Goal: Find specific page/section: Find specific page/section

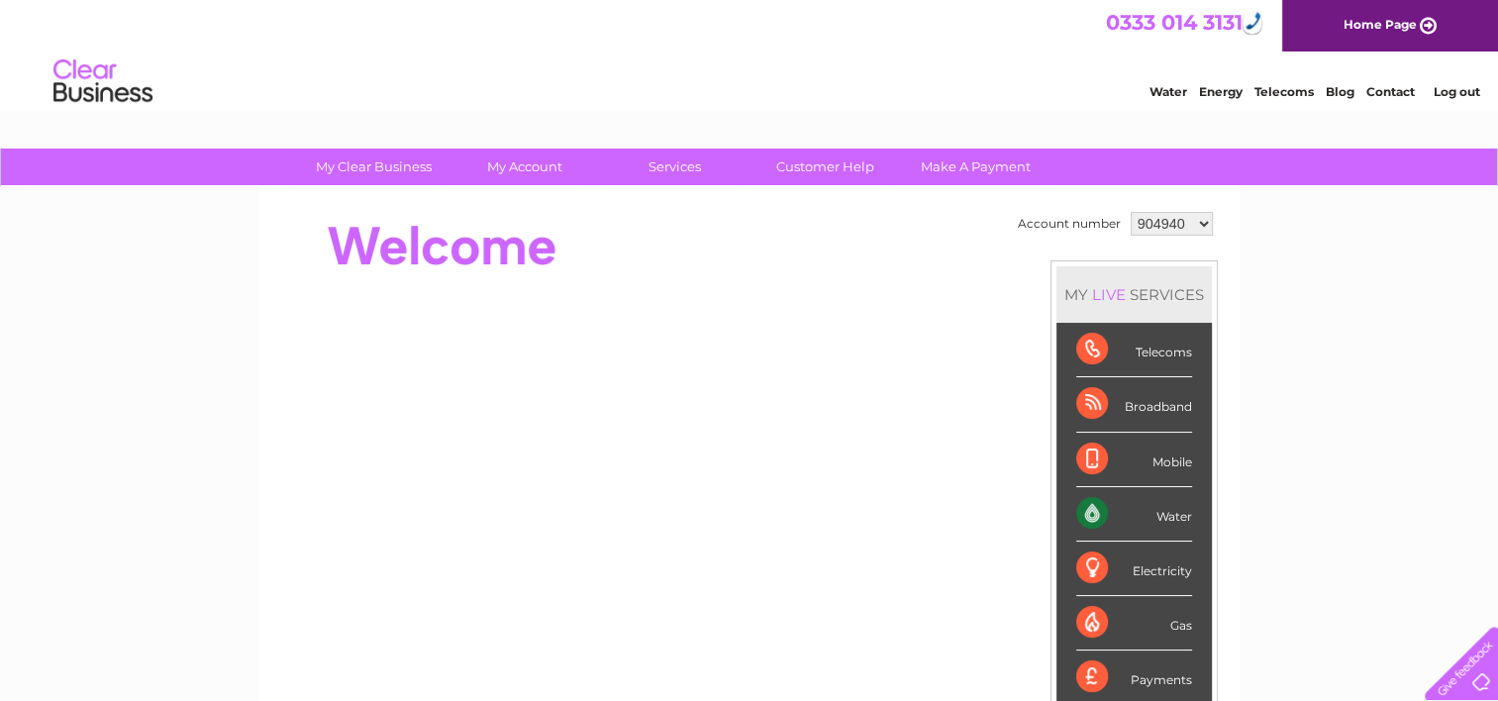
drag, startPoint x: 1201, startPoint y: 218, endPoint x: 1196, endPoint y: 232, distance: 14.7
click at [1200, 218] on select "904940 1034758" at bounding box center [1172, 224] width 82 height 24
select select "1034758"
click at [1131, 212] on select "904940 1034758" at bounding box center [1172, 224] width 82 height 24
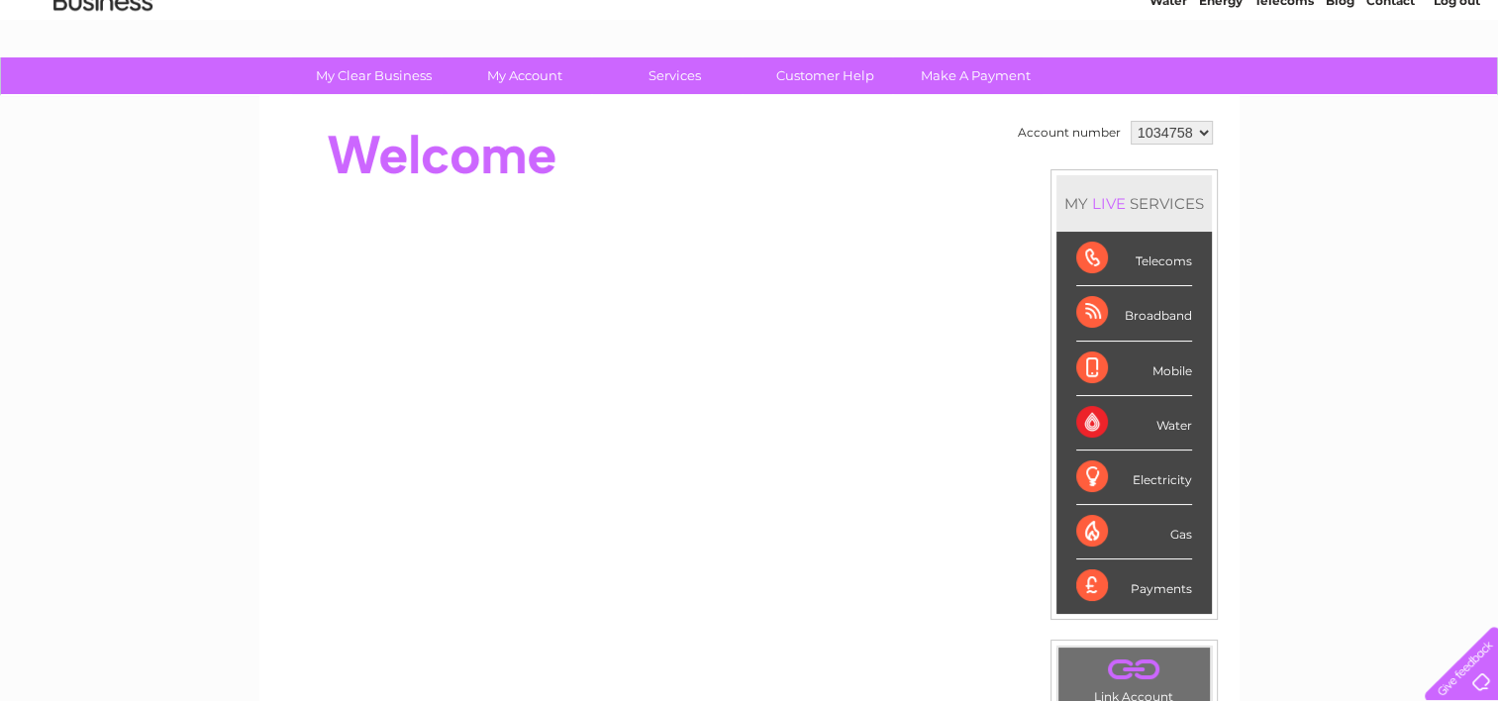
scroll to position [198, 0]
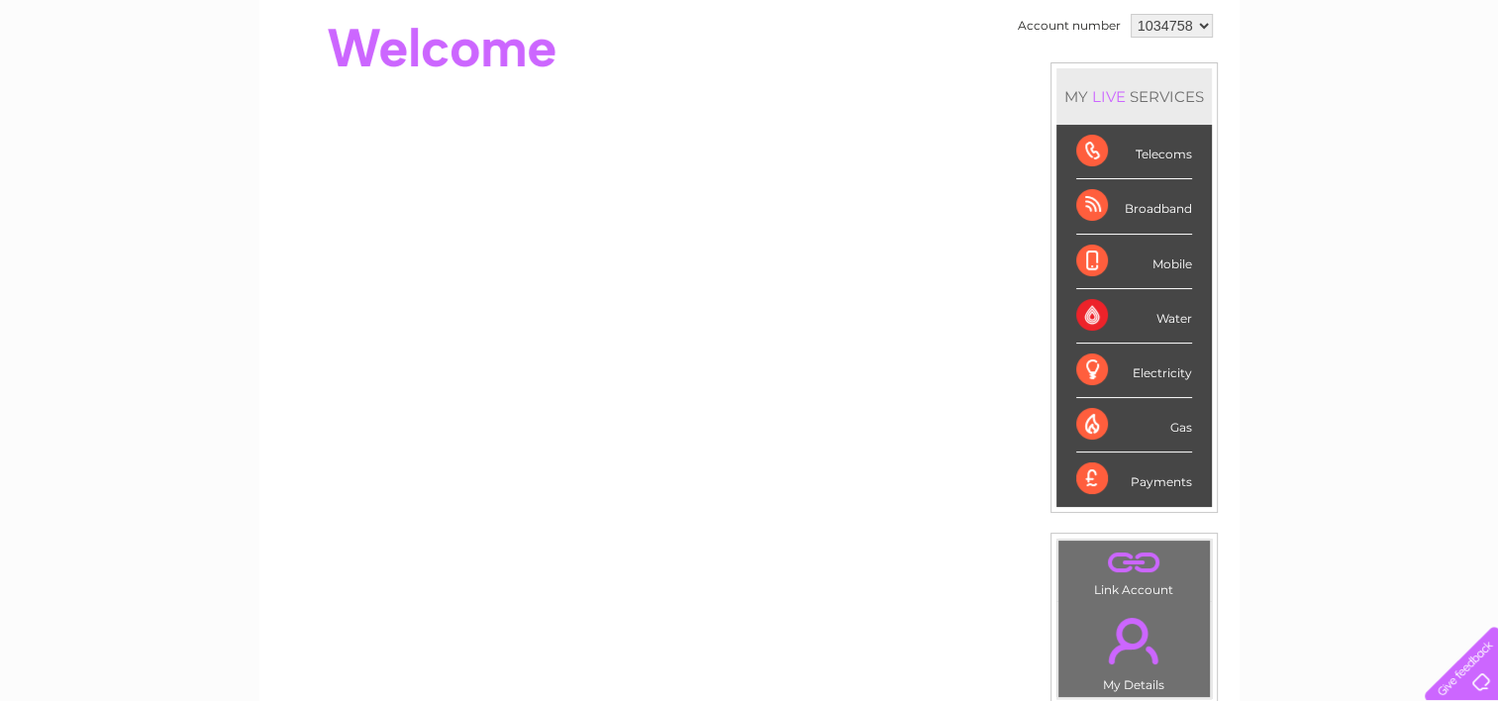
click at [1142, 318] on div "Water" at bounding box center [1134, 316] width 116 height 54
click at [1203, 20] on select "904940 1034758" at bounding box center [1172, 26] width 82 height 24
select select "904940"
click at [1131, 14] on select "904940 1034758" at bounding box center [1172, 26] width 82 height 24
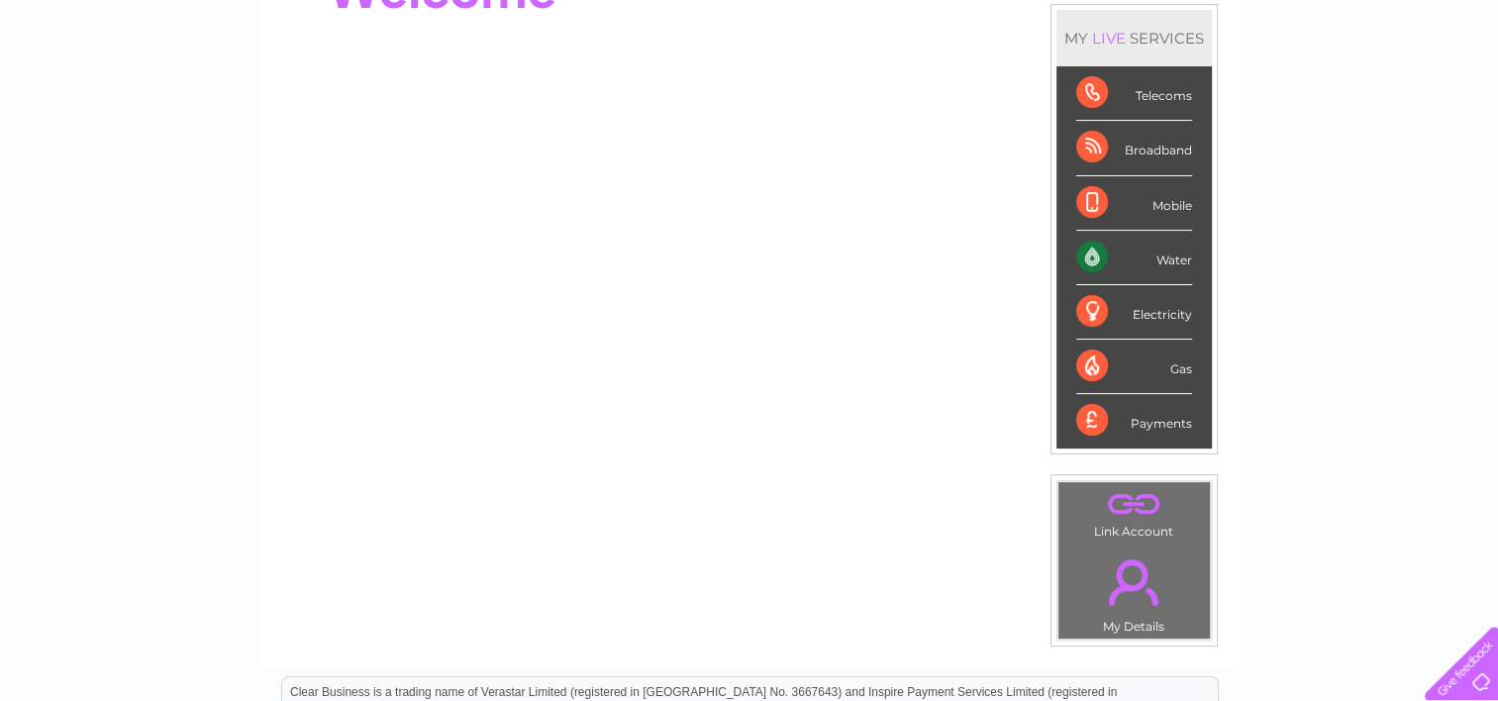
scroll to position [99, 0]
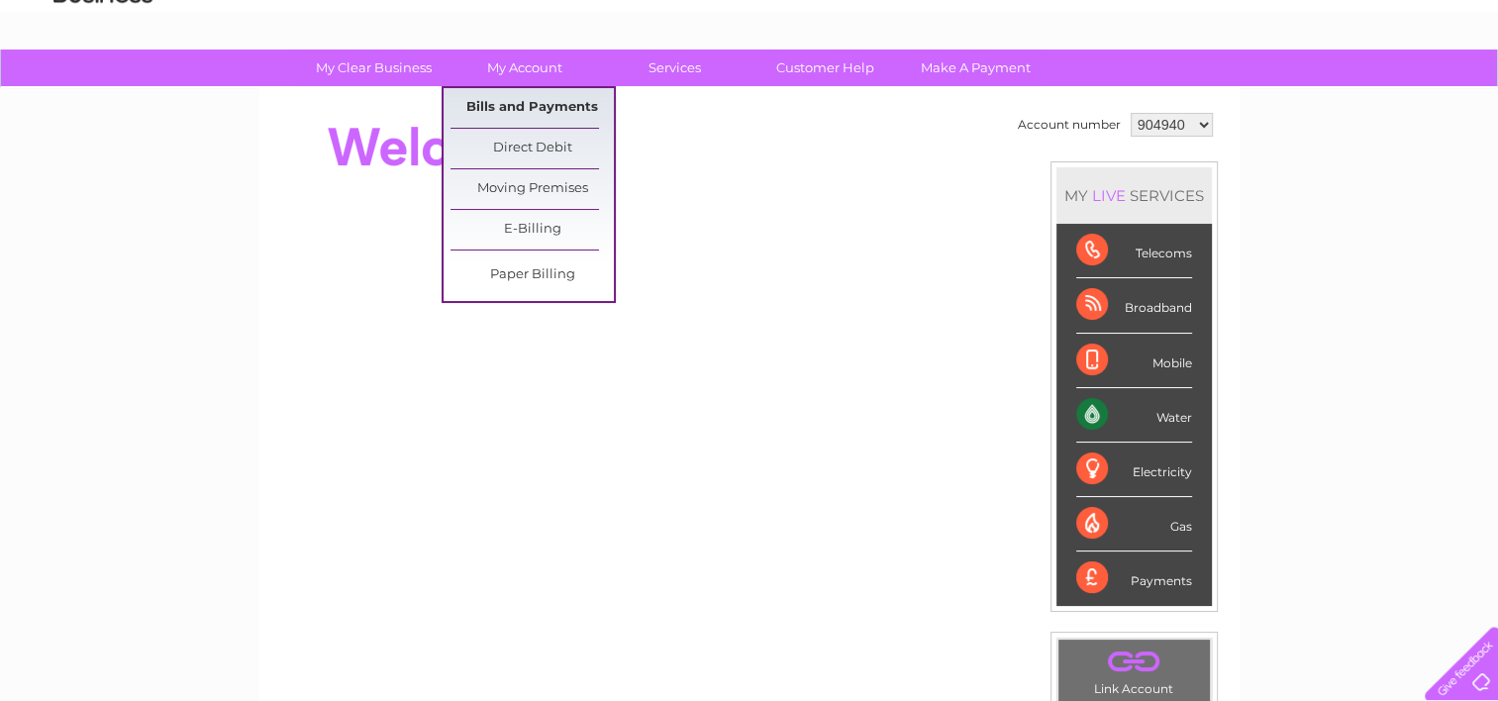
click at [543, 101] on link "Bills and Payments" at bounding box center [531, 108] width 163 height 40
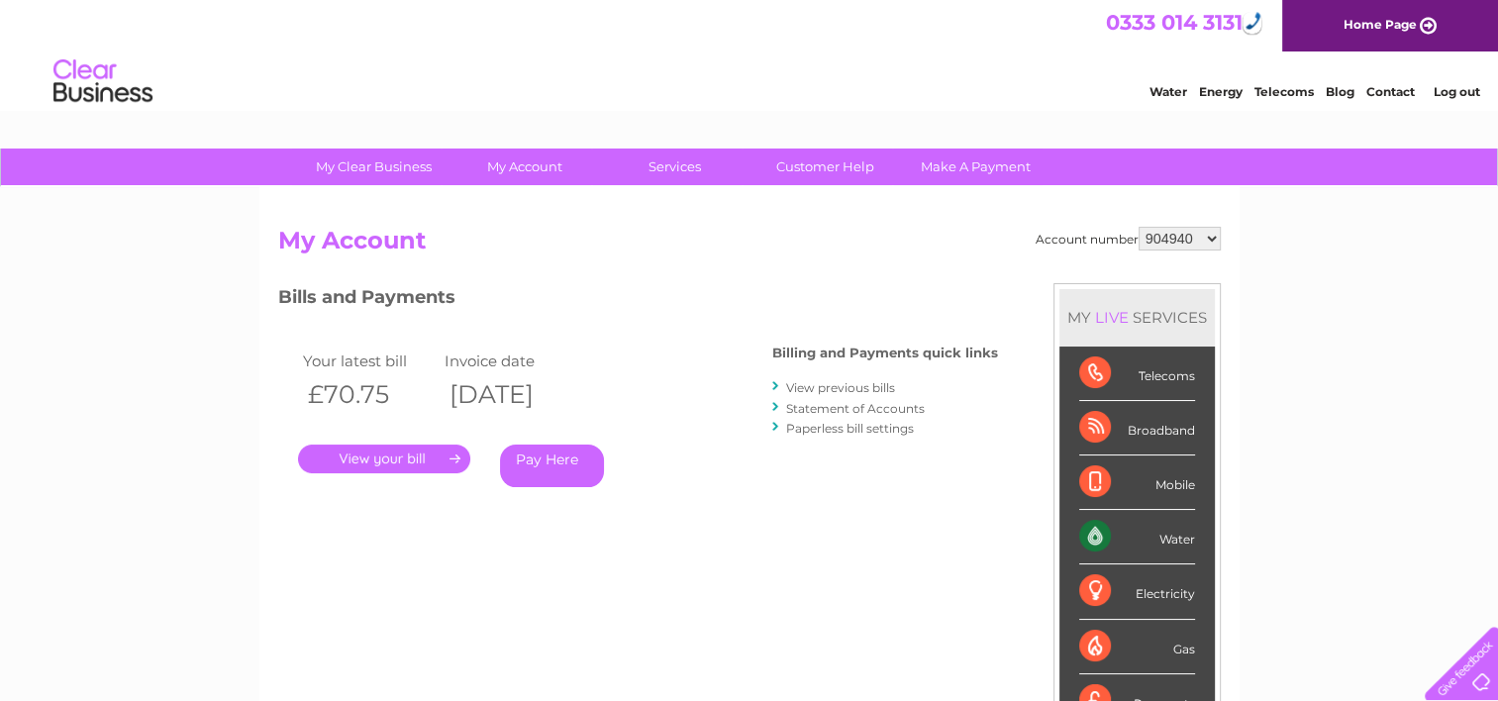
click at [372, 455] on link "." at bounding box center [384, 459] width 172 height 29
